Goal: Transaction & Acquisition: Purchase product/service

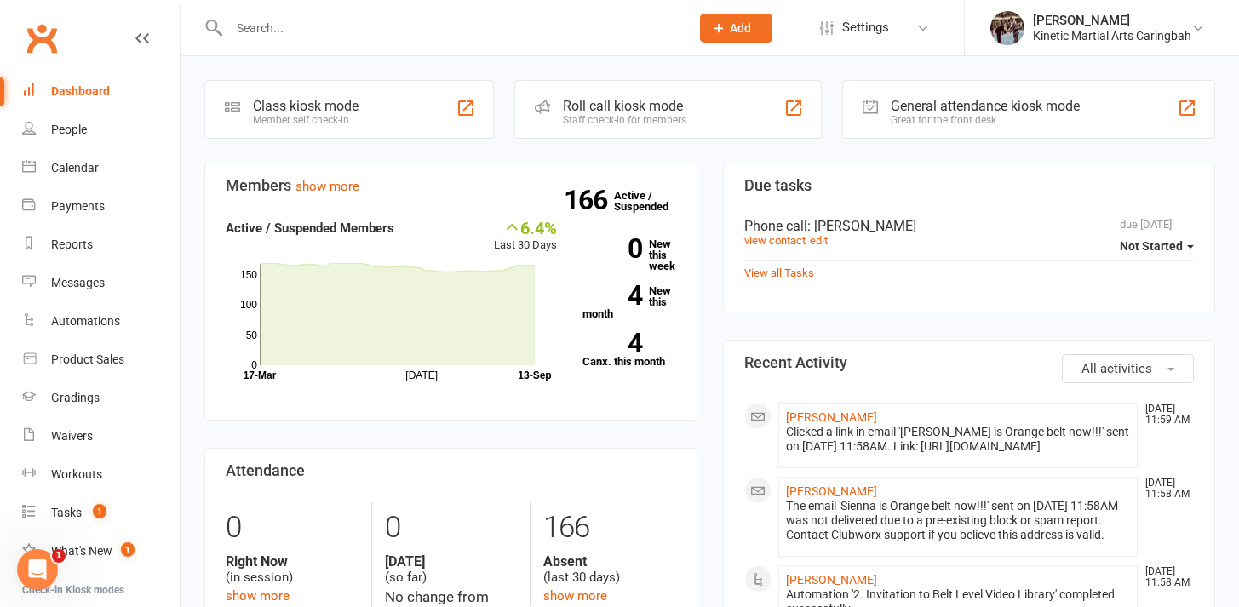
click at [333, 37] on input "text" at bounding box center [451, 28] width 454 height 24
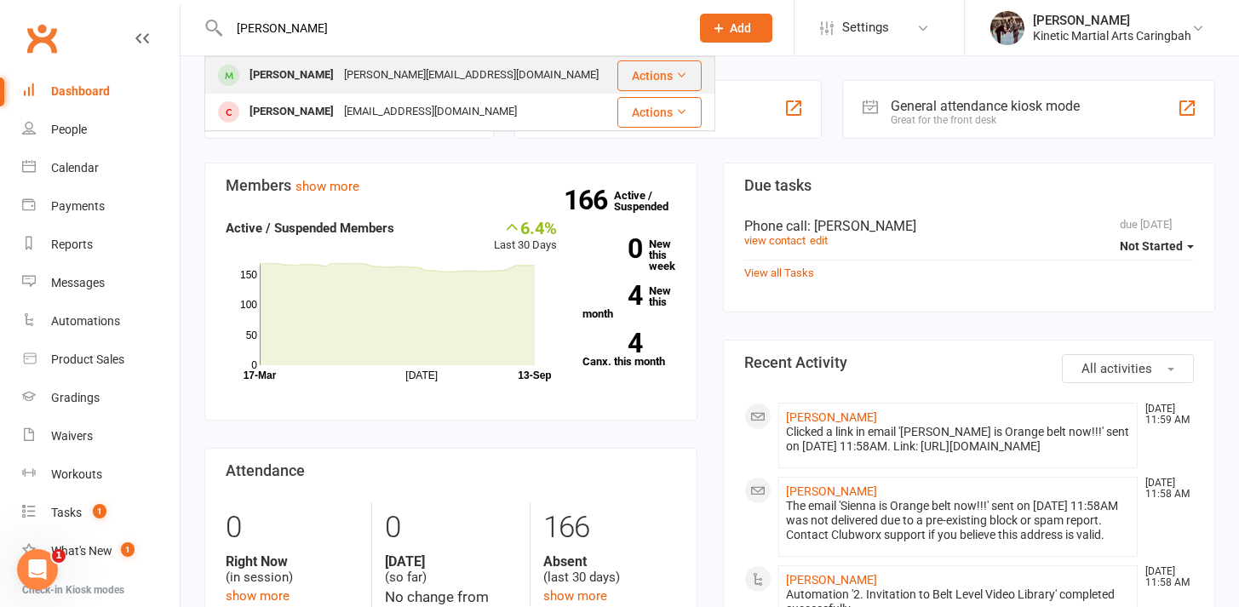
type input "[PERSON_NAME]"
click at [236, 64] on div at bounding box center [228, 75] width 31 height 28
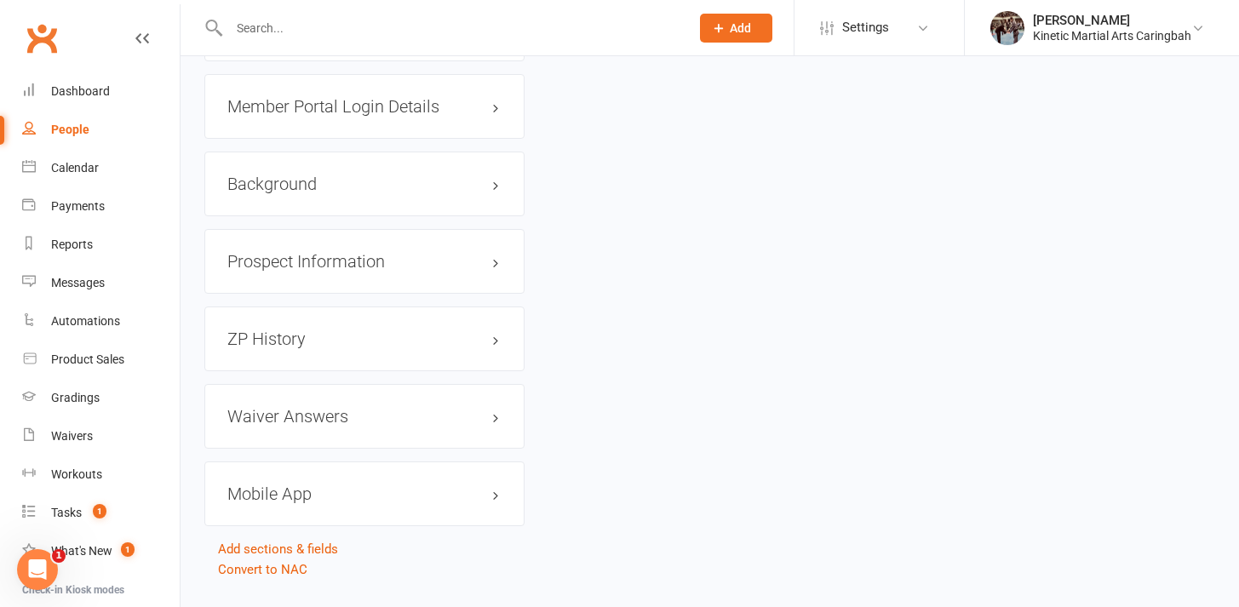
scroll to position [2419, 0]
click at [100, 350] on link "Product Sales" at bounding box center [100, 360] width 157 height 38
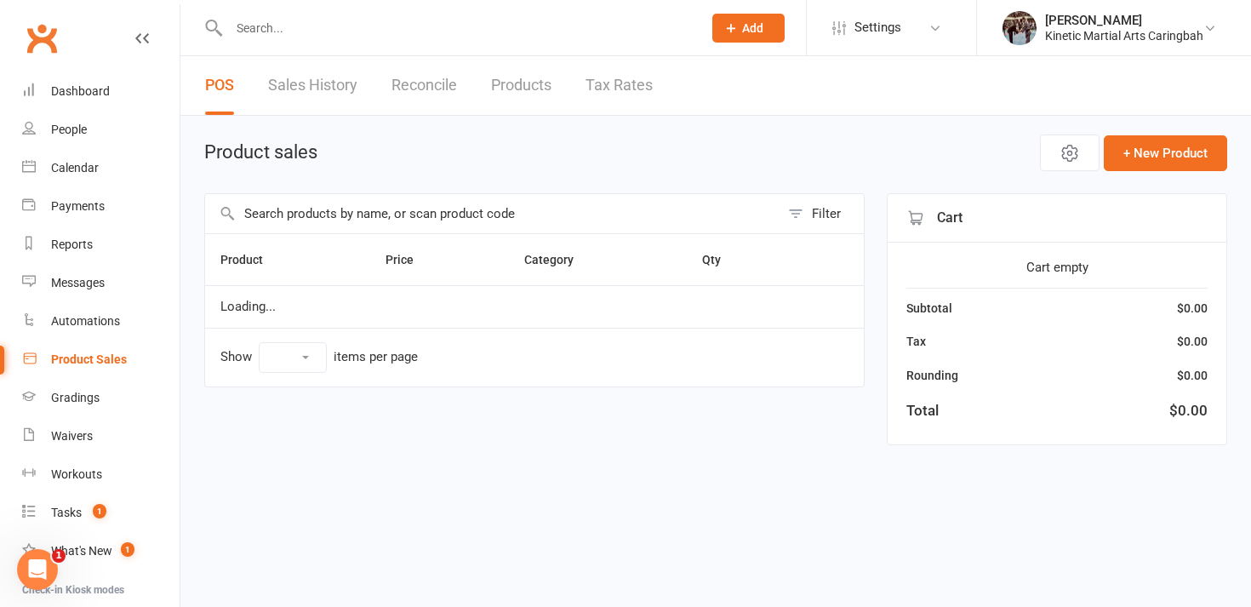
select select "100"
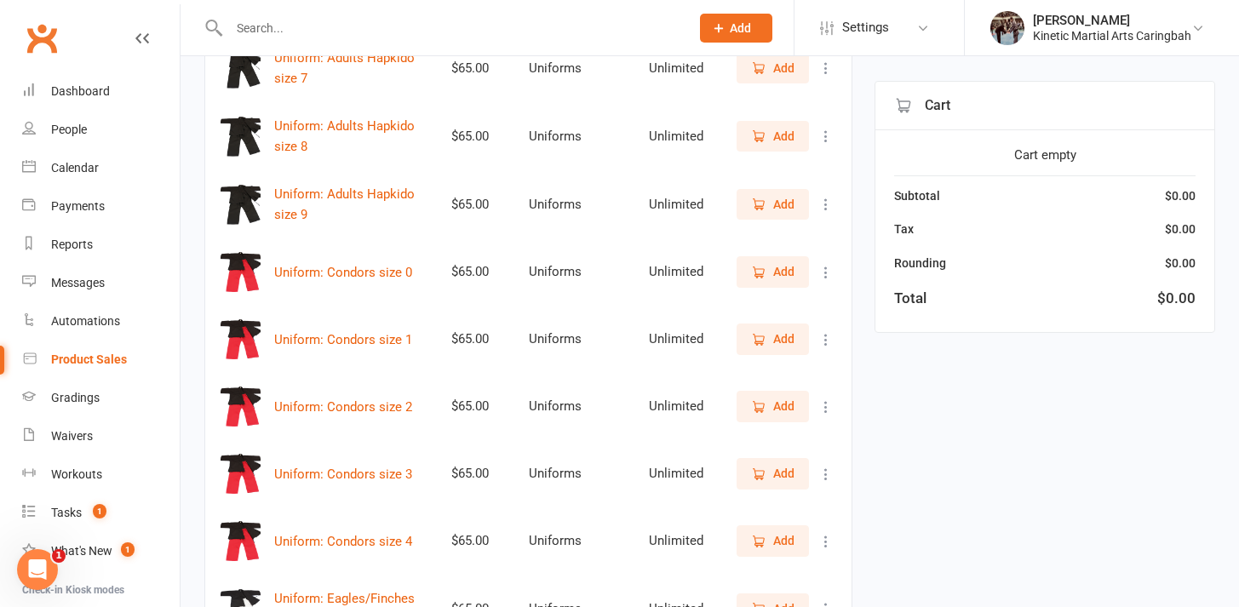
scroll to position [4690, 0]
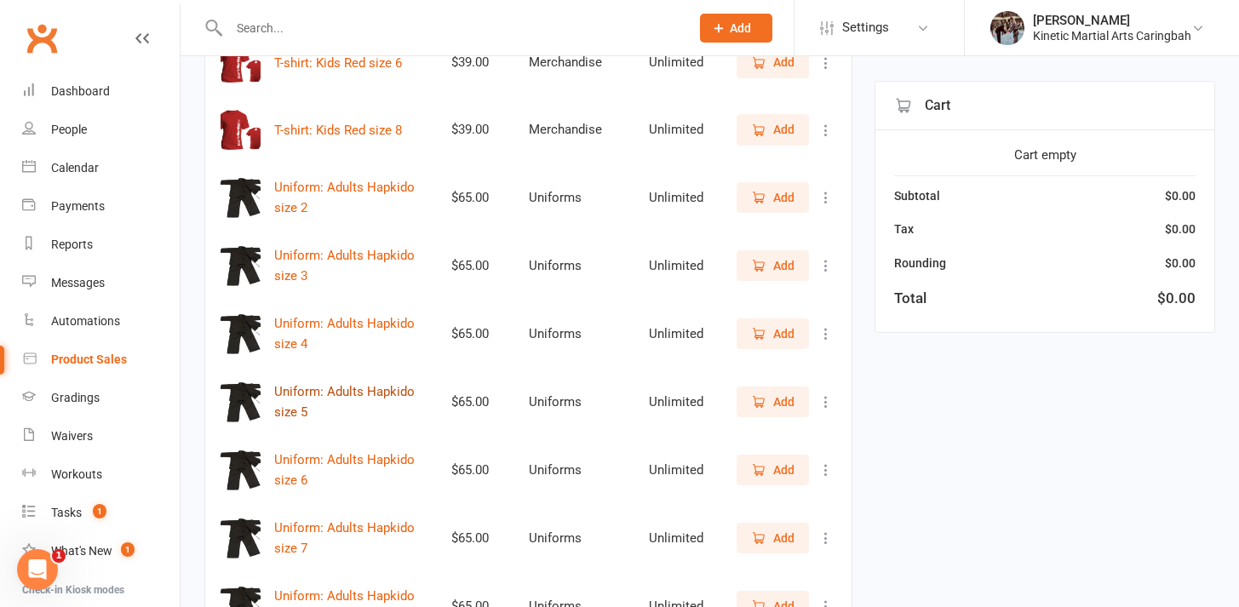
click at [392, 381] on button "Uniform: Adults Hapkido size 5" at bounding box center [347, 401] width 146 height 41
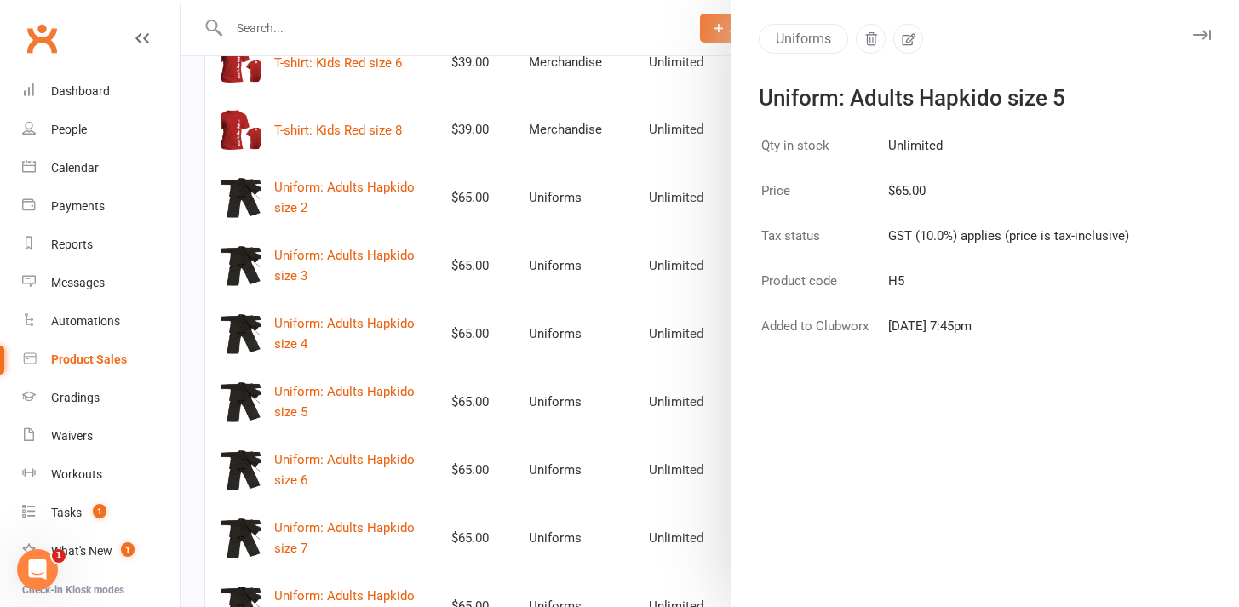
click at [1191, 41] on button "button" at bounding box center [1201, 35] width 20 height 20
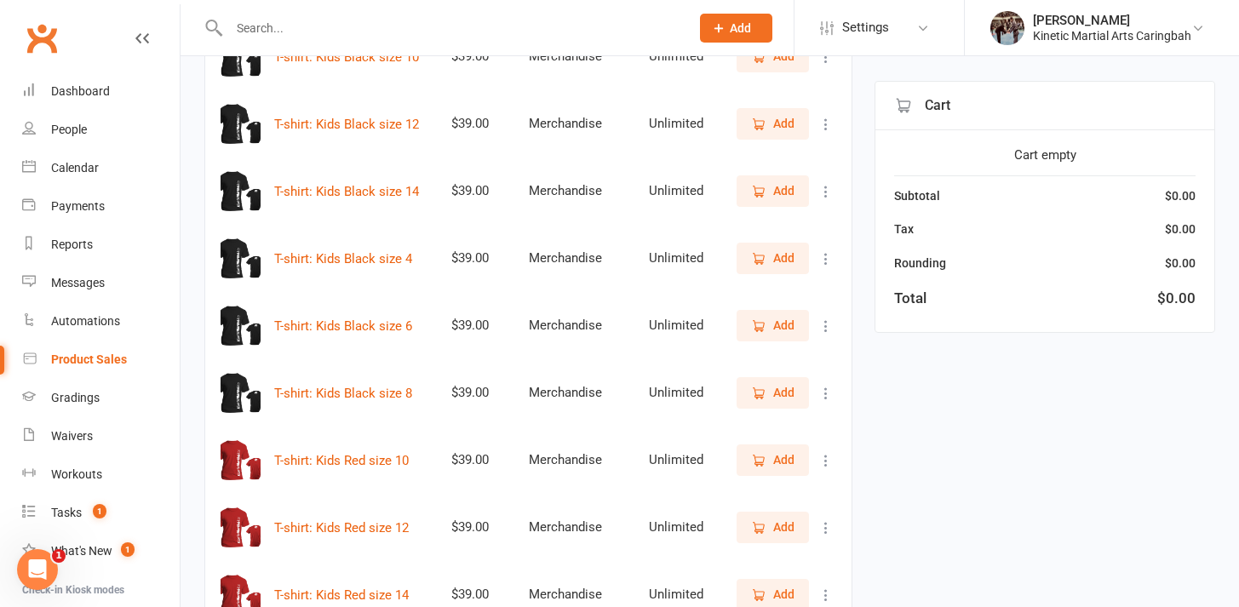
scroll to position [4029, 0]
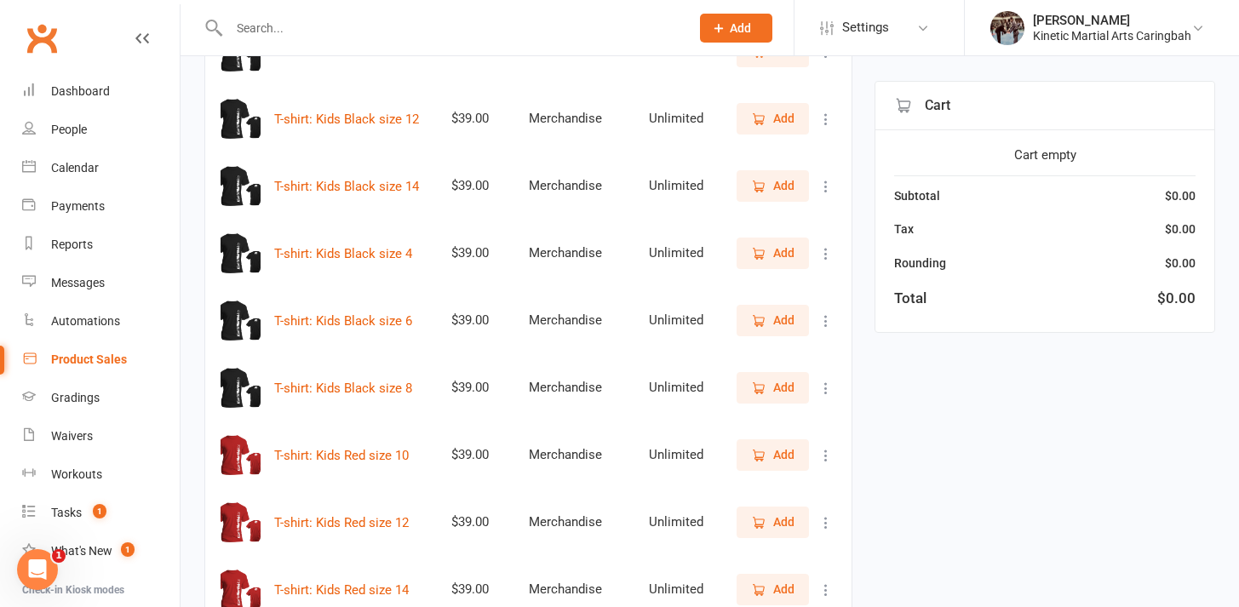
click at [104, 358] on div "Product Sales" at bounding box center [89, 359] width 76 height 14
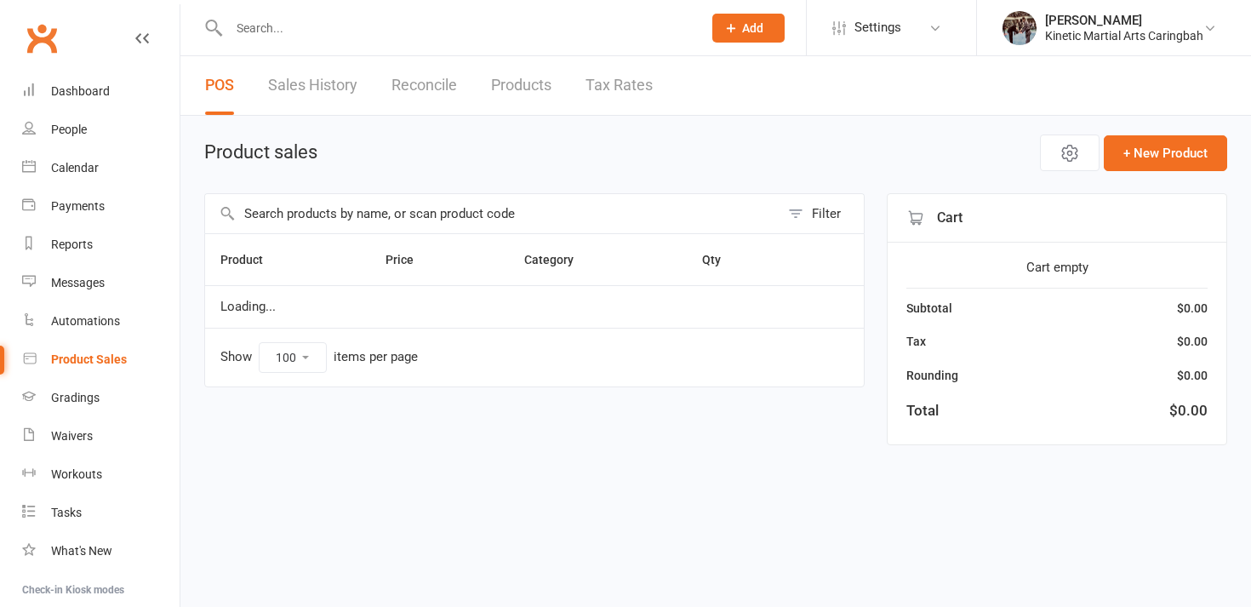
select select "100"
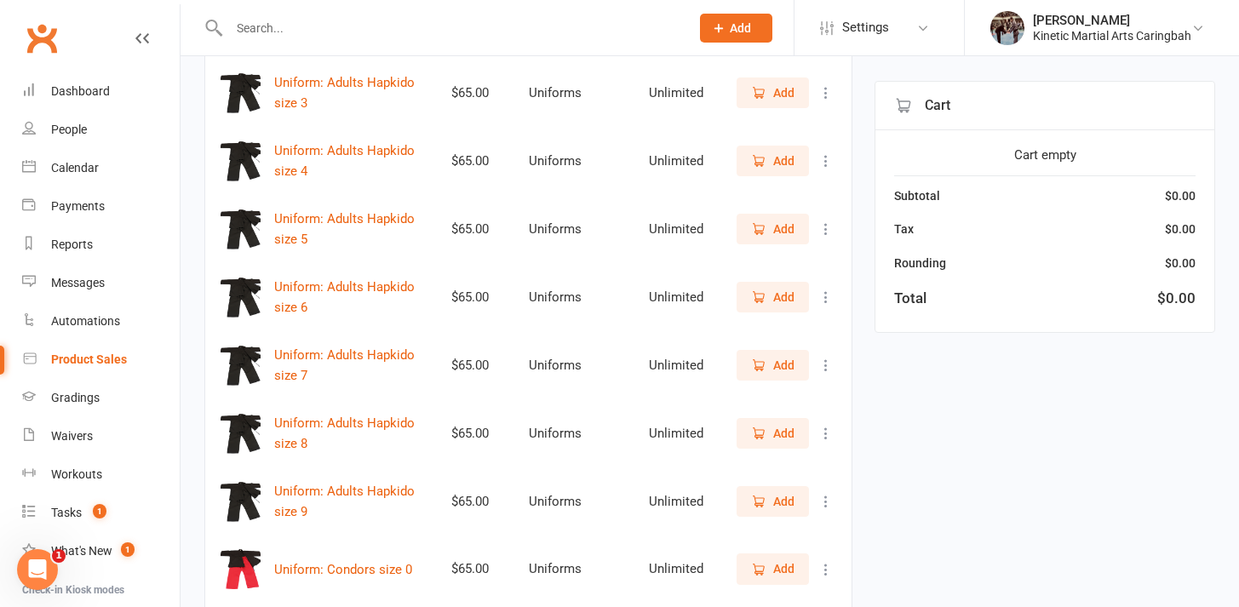
scroll to position [4862, 0]
click at [312, 221] on button "Uniform: Adults Hapkido size 5" at bounding box center [347, 229] width 146 height 41
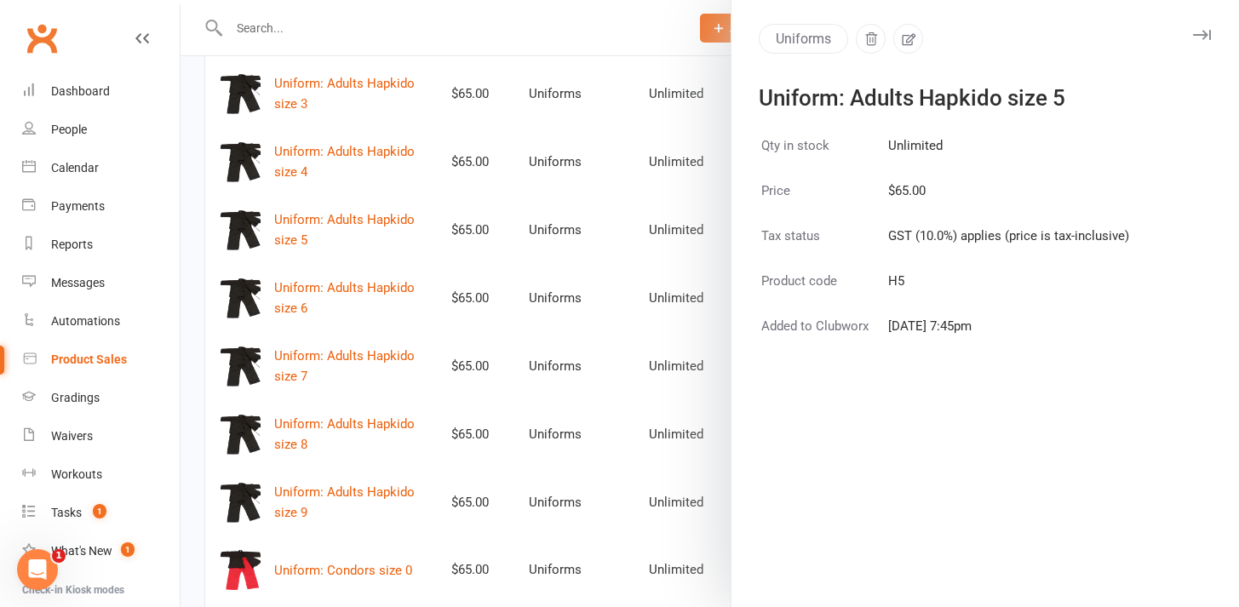
click at [397, 335] on div at bounding box center [709, 303] width 1058 height 607
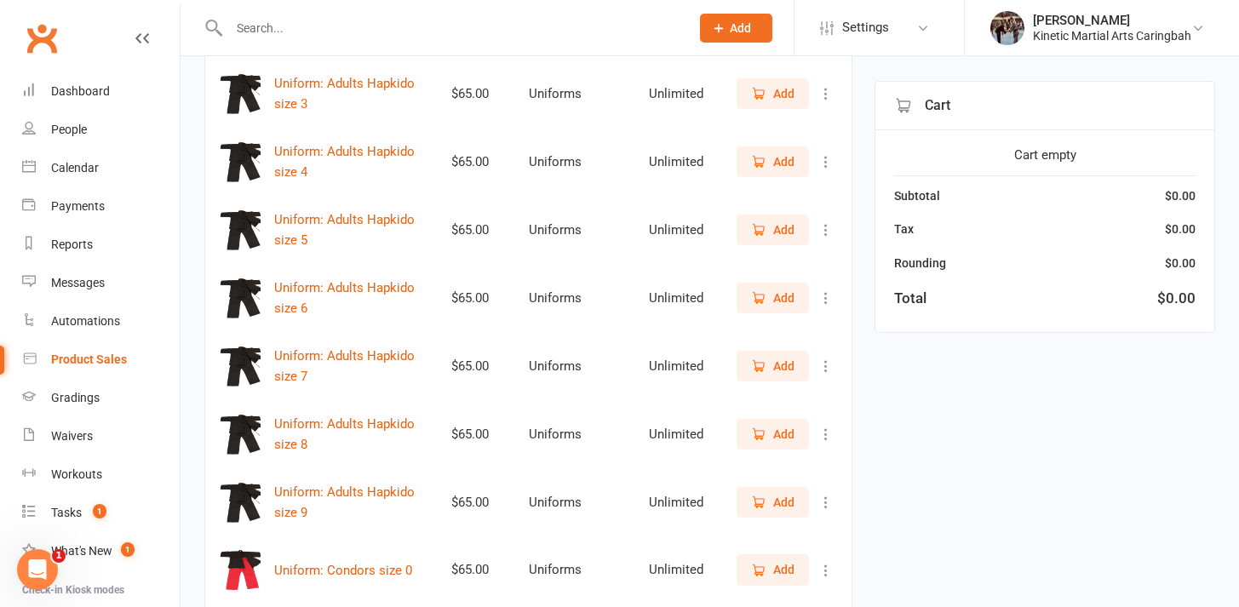
click at [826, 221] on icon at bounding box center [825, 229] width 17 height 17
click at [834, 221] on icon at bounding box center [825, 229] width 17 height 17
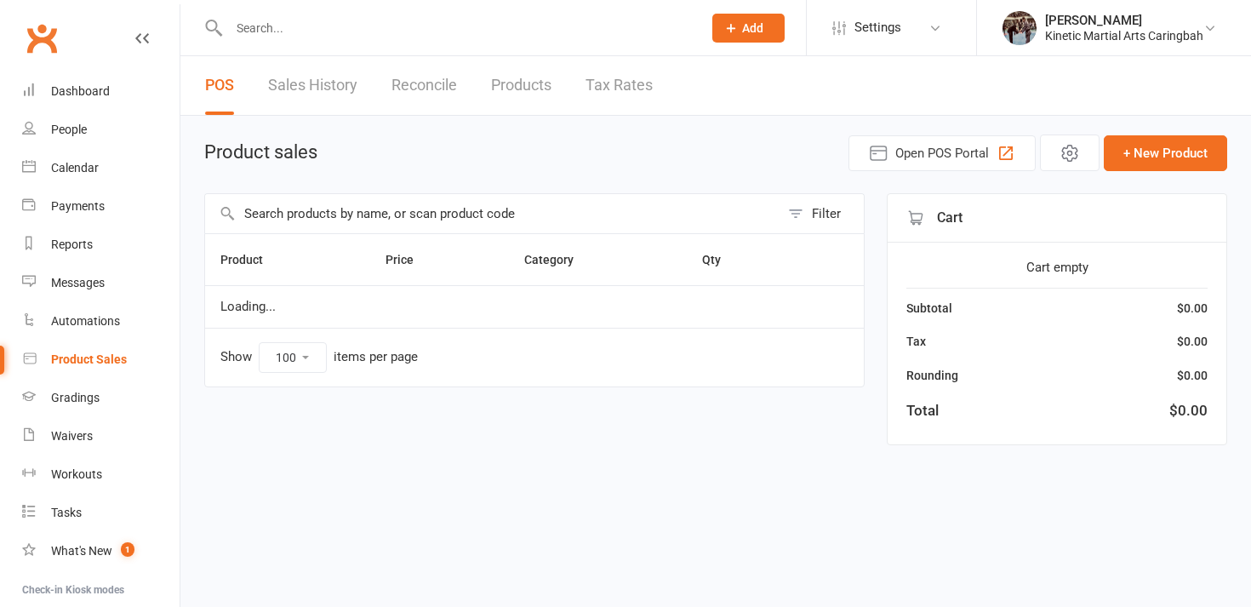
select select "100"
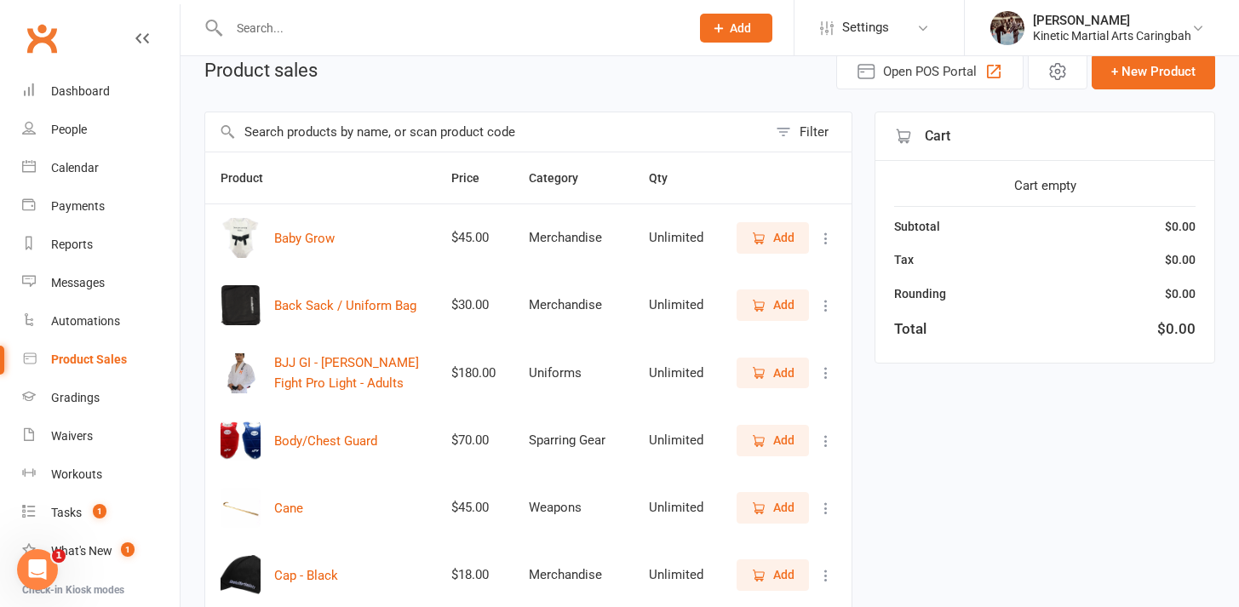
scroll to position [84, 0]
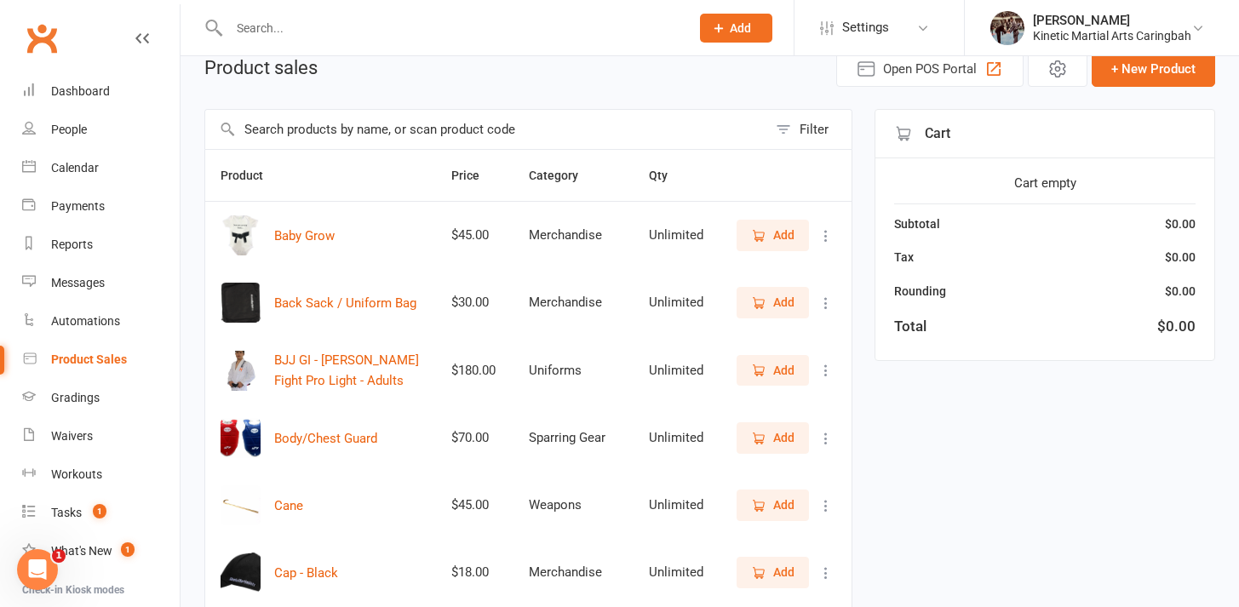
click at [386, 131] on input "text" at bounding box center [486, 129] width 562 height 39
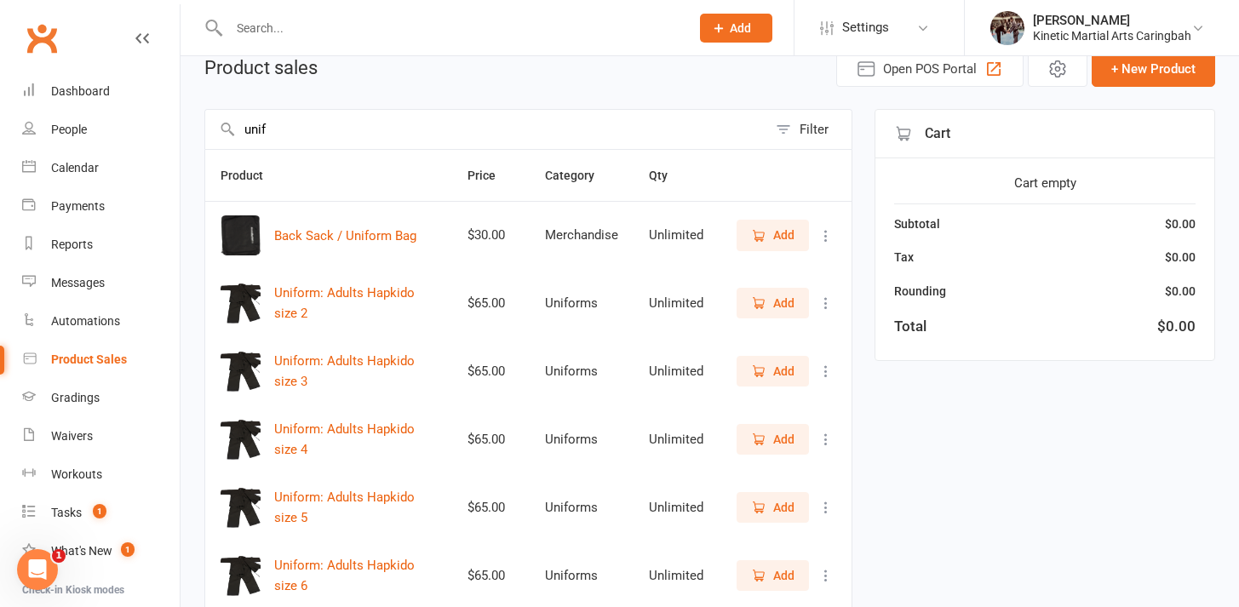
type input "unif"
click at [760, 506] on icon "button" at bounding box center [758, 507] width 15 height 15
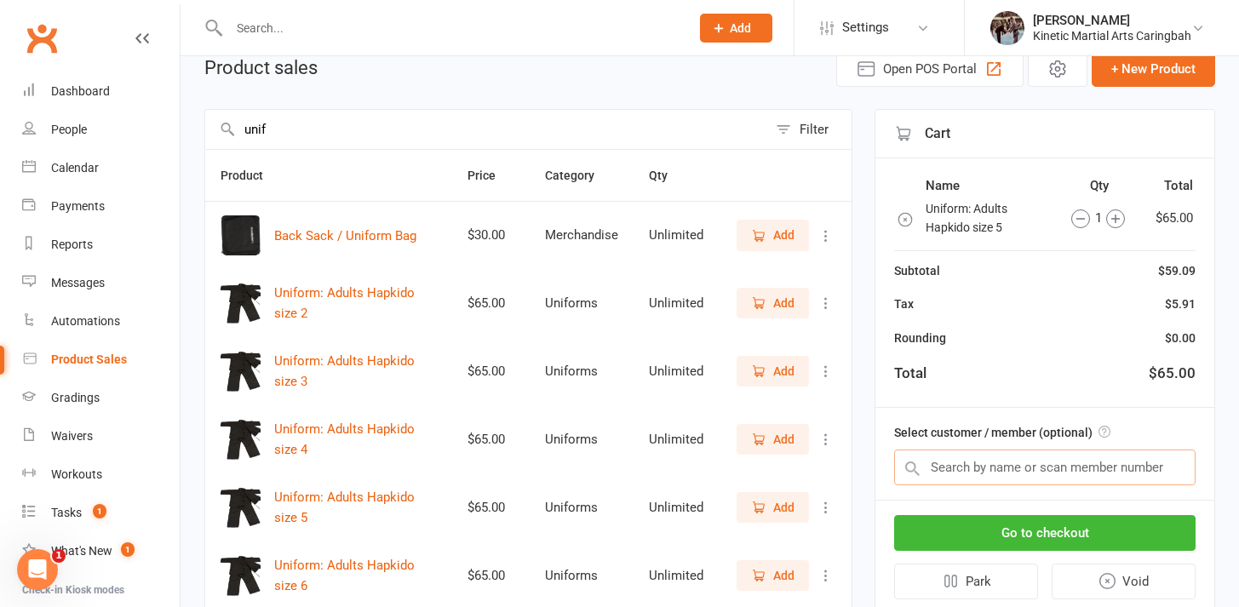
click at [1074, 463] on input "text" at bounding box center [1044, 468] width 301 height 36
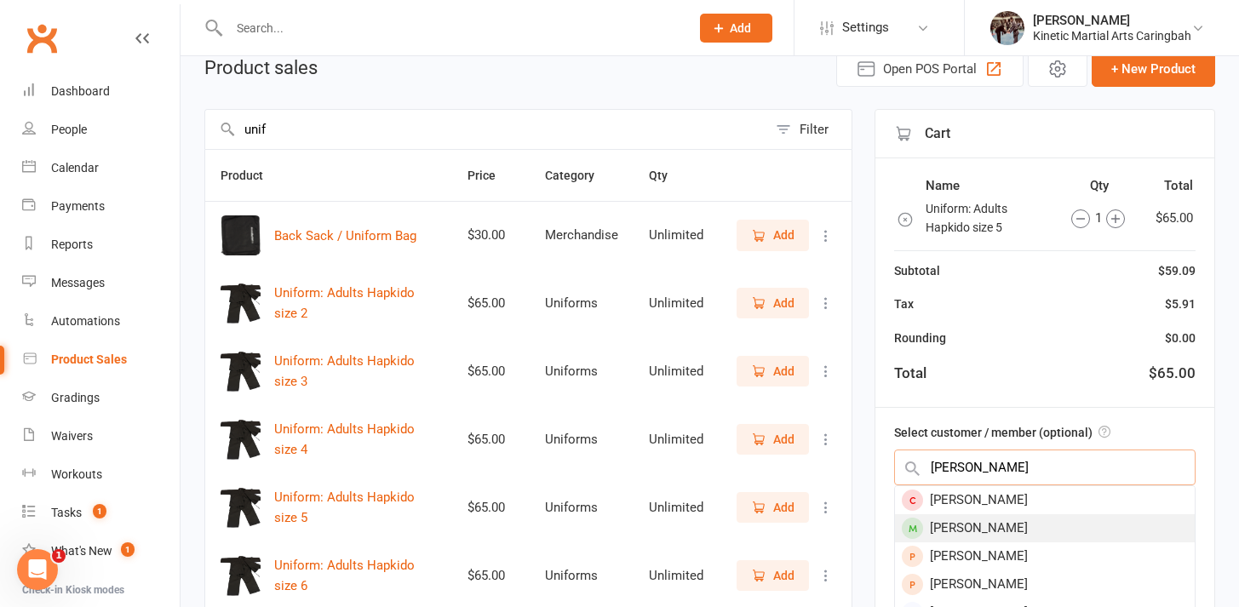
type input "clive"
click at [1051, 519] on div "Clive Watts" at bounding box center [1045, 528] width 300 height 28
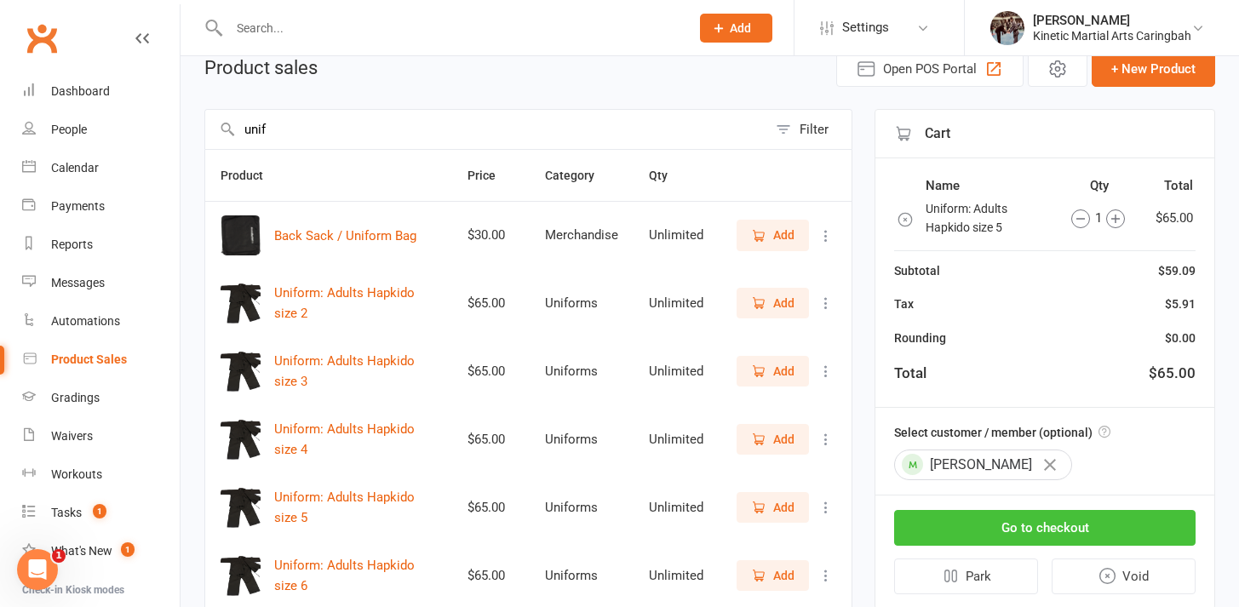
click at [1023, 529] on button "Go to checkout" at bounding box center [1044, 528] width 301 height 36
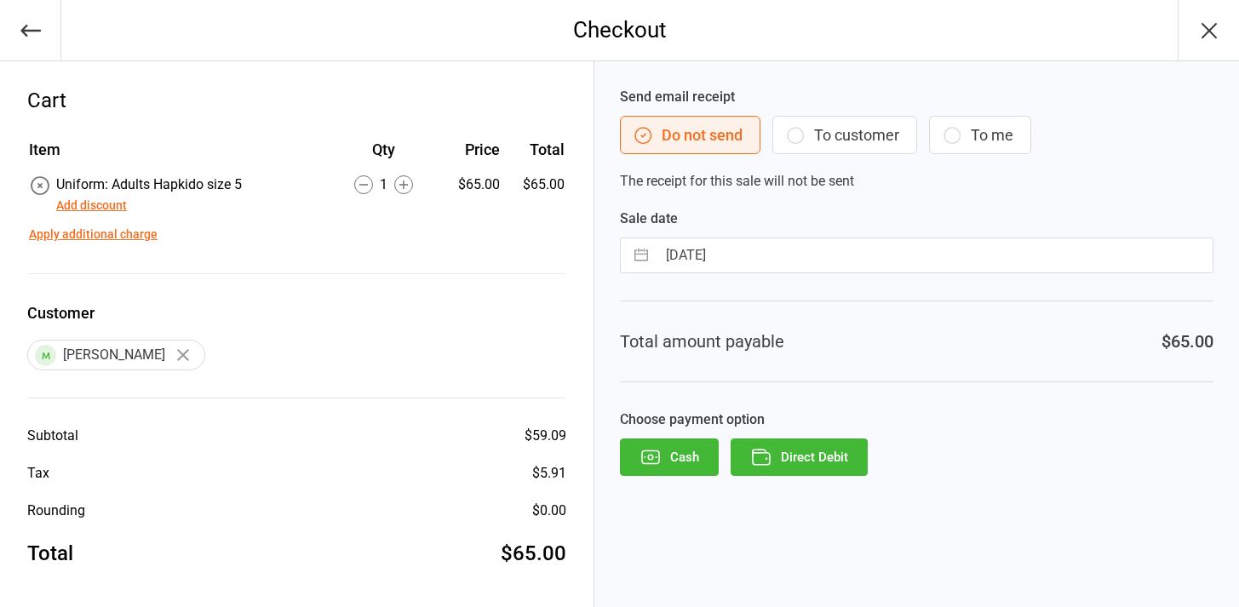
click at [782, 464] on button "Direct Debit" at bounding box center [798, 456] width 137 height 37
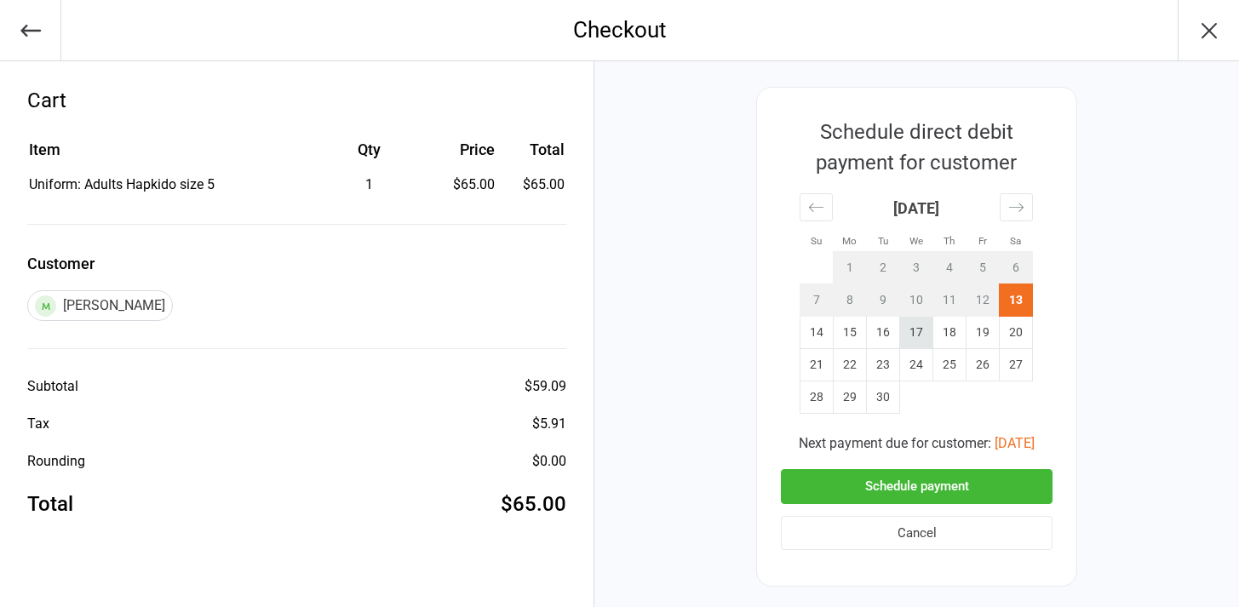
click at [910, 337] on td "17" at bounding box center [916, 333] width 33 height 32
click at [931, 483] on button "Schedule payment" at bounding box center [917, 486] width 272 height 35
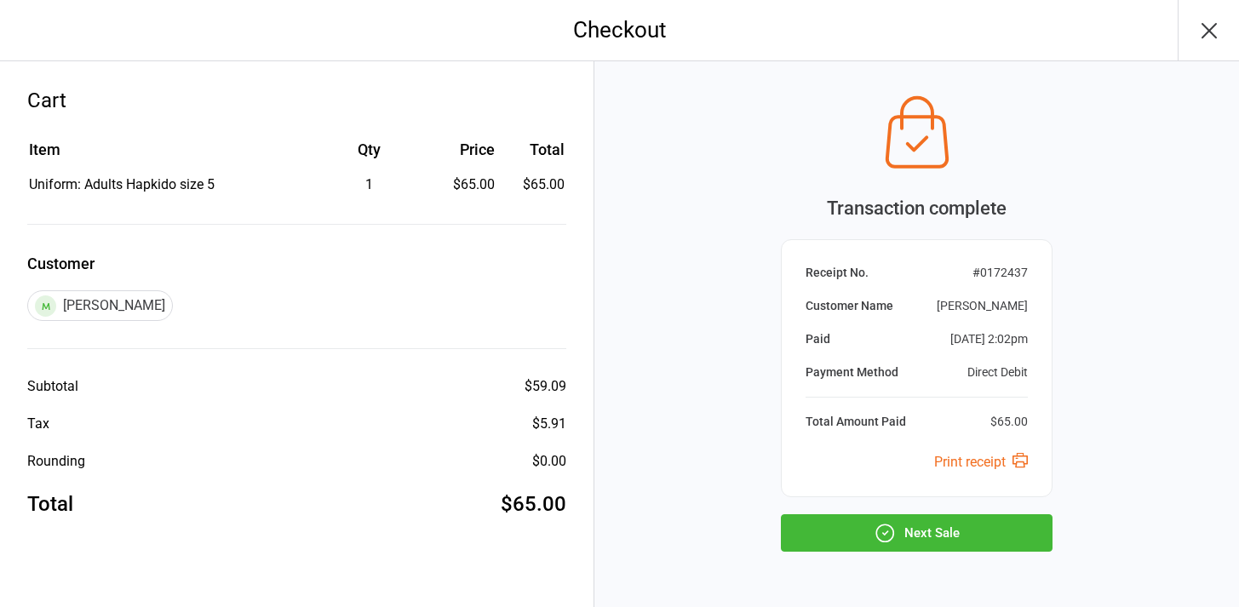
click at [937, 524] on button "Next Sale" at bounding box center [917, 532] width 272 height 37
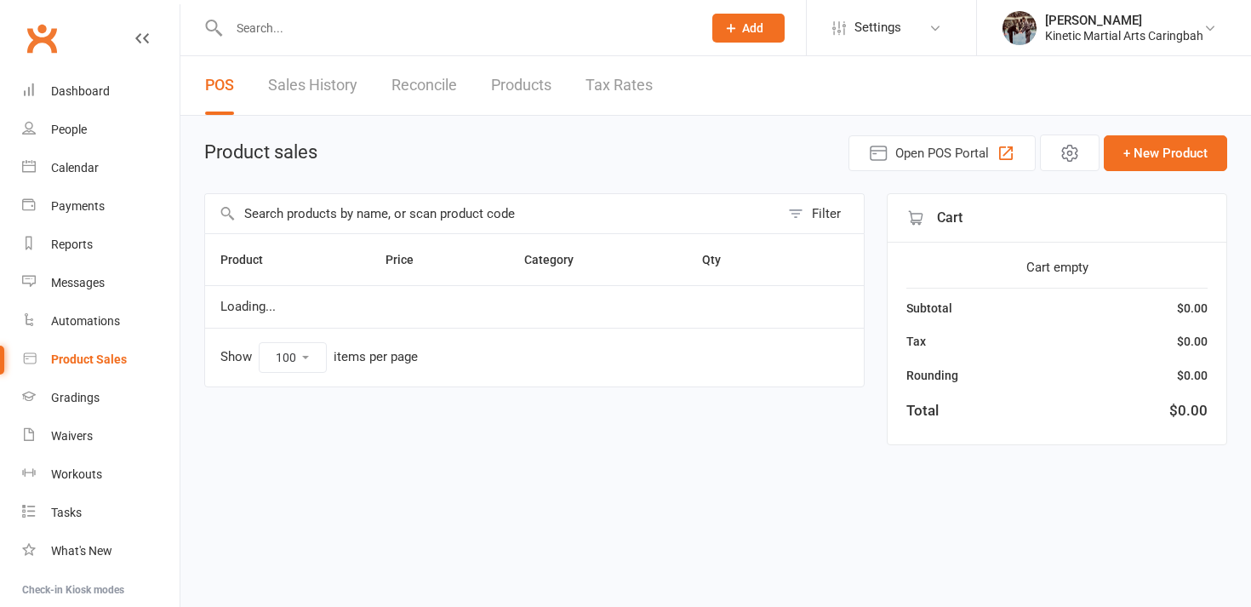
select select "100"
